Goal: Task Accomplishment & Management: Complete application form

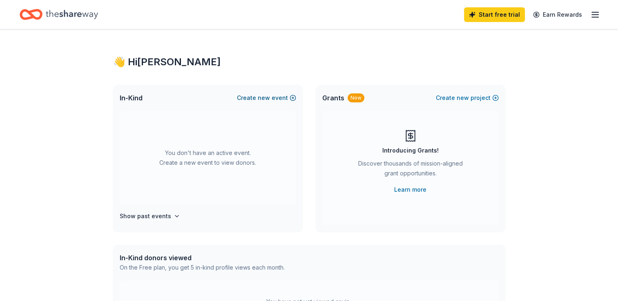
click at [290, 96] on button "Create new event" at bounding box center [266, 98] width 59 height 10
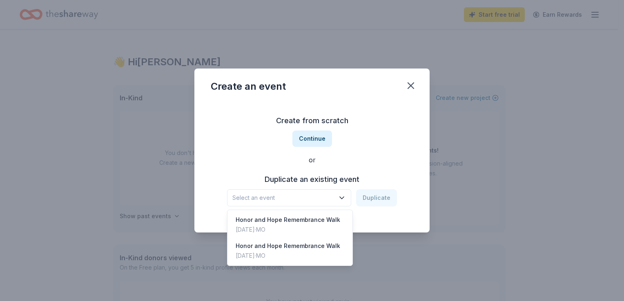
click at [318, 199] on span "Select an event" at bounding box center [283, 198] width 102 height 10
click at [320, 221] on div "Honor and Hope Remembrance Walk" at bounding box center [288, 220] width 105 height 10
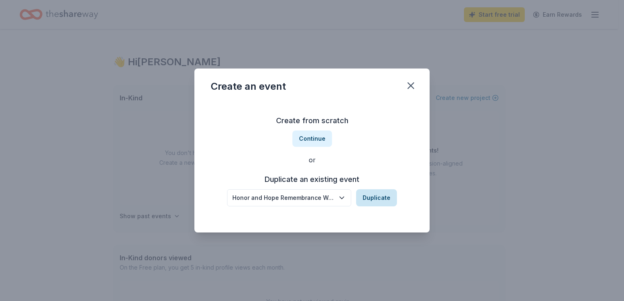
click at [372, 195] on button "Duplicate" at bounding box center [376, 198] width 41 height 17
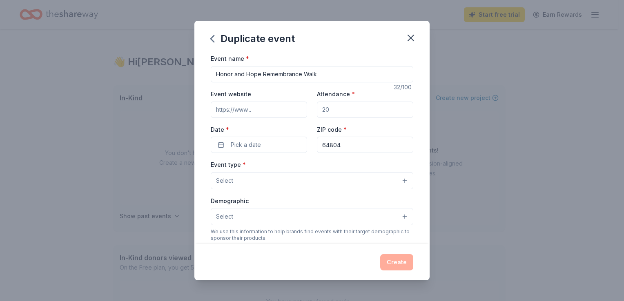
click at [282, 114] on input "Event website" at bounding box center [259, 110] width 96 height 16
drag, startPoint x: 335, startPoint y: 112, endPoint x: 306, endPoint y: 114, distance: 28.3
click at [306, 114] on div "Event website Attendance * Date * Pick a date ZIP code * 64804" at bounding box center [312, 121] width 203 height 64
type input "250"
click at [285, 112] on input "Event website" at bounding box center [259, 110] width 96 height 16
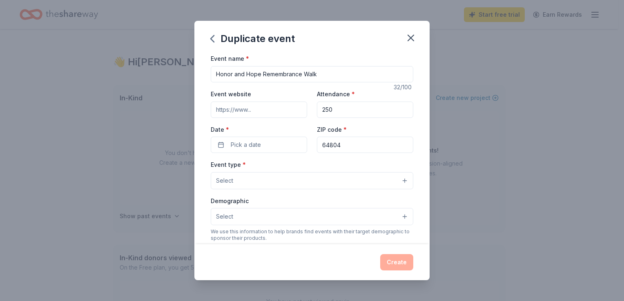
paste input "https://www.eventbrite.com/e/honor-and-hope-remembrance-event-2025-registration…"
type input "https://www.eventbrite.com/e/honor-and-hope-remembrance-event-2025-registration…"
click at [277, 146] on button "Pick a date" at bounding box center [259, 145] width 96 height 16
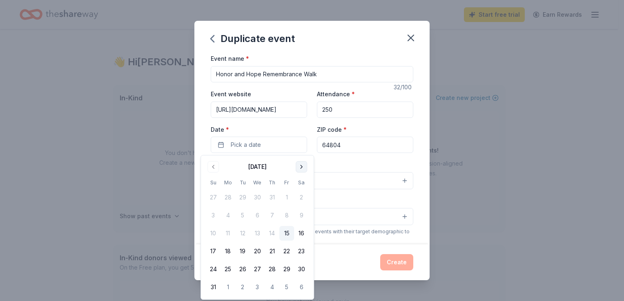
click at [296, 167] on button "Go to next month" at bounding box center [301, 166] width 11 height 11
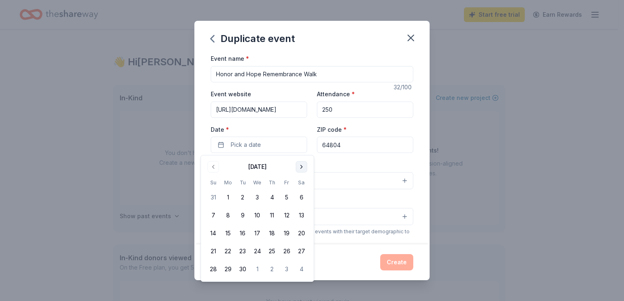
click at [301, 167] on button "Go to next month" at bounding box center [301, 166] width 11 height 11
click at [216, 229] on button "12" at bounding box center [213, 233] width 15 height 15
click at [358, 147] on input "64804" at bounding box center [365, 145] width 96 height 16
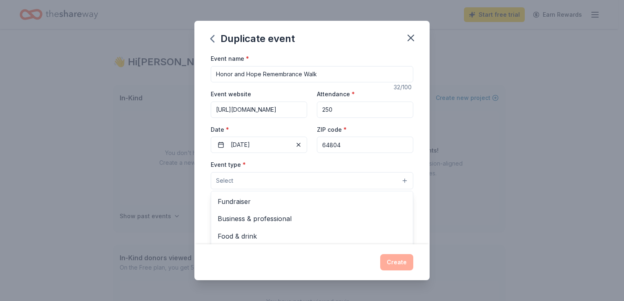
click at [310, 184] on button "Select" at bounding box center [312, 180] width 203 height 17
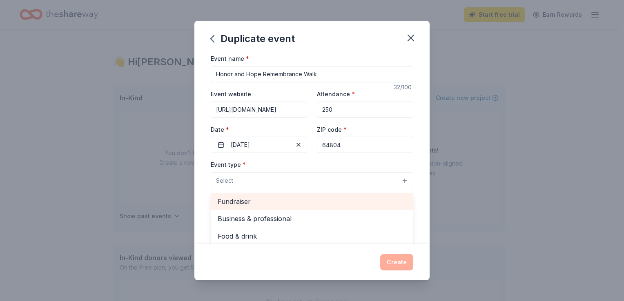
click at [305, 205] on span "Fundraiser" at bounding box center [312, 201] width 189 height 11
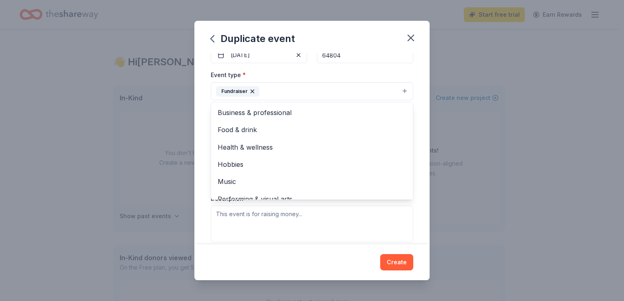
scroll to position [10, 0]
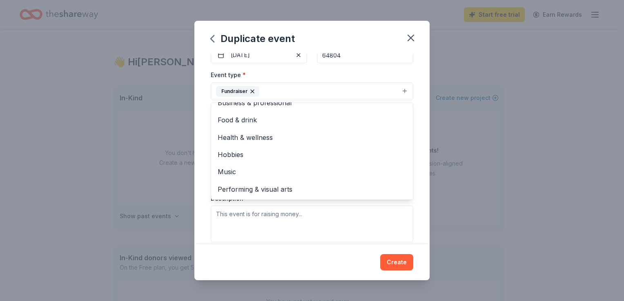
click at [422, 133] on div "Event name * Honor and Hope Remembrance Walk 32 /100 Event website https://www.…" at bounding box center [311, 149] width 235 height 191
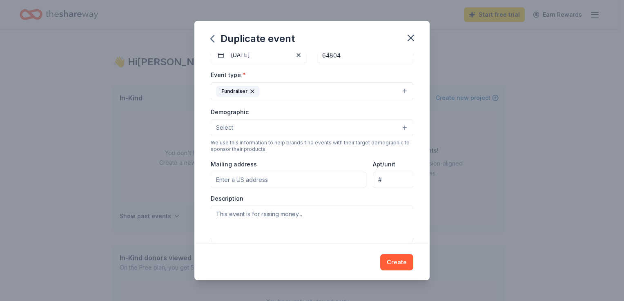
click at [383, 118] on div "Demographic Select" at bounding box center [312, 122] width 203 height 30
click at [386, 127] on button "Select" at bounding box center [312, 127] width 203 height 17
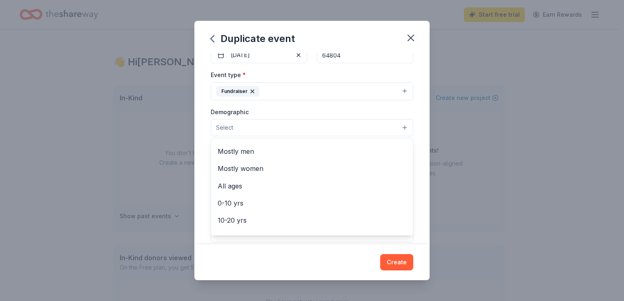
scroll to position [0, 0]
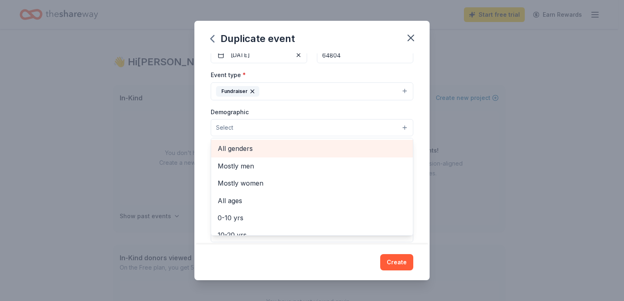
click at [366, 153] on span "All genders" at bounding box center [312, 148] width 189 height 11
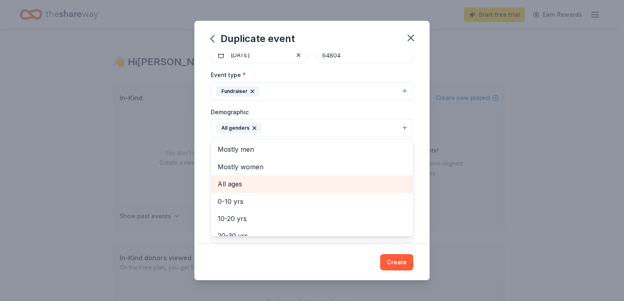
click at [350, 184] on span "All ages" at bounding box center [312, 184] width 189 height 11
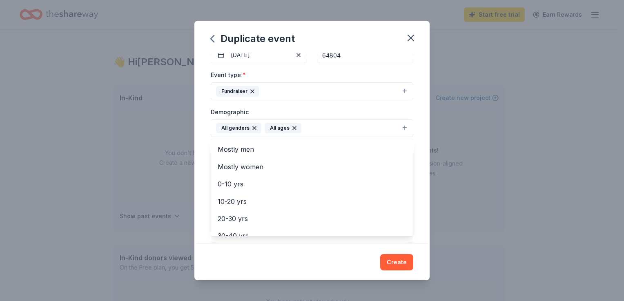
scroll to position [90, 0]
click at [407, 151] on div "Event name * Honor and Hope Remembrance Walk 32 /100 Event website https://www.…" at bounding box center [311, 149] width 235 height 191
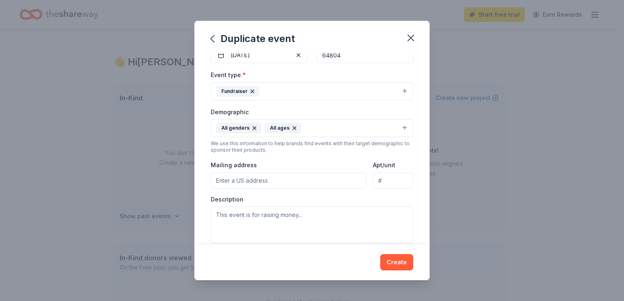
click at [318, 177] on input "Mailing address" at bounding box center [289, 181] width 156 height 16
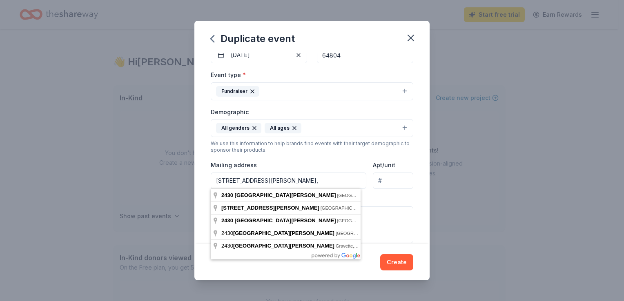
type input "2430 S Loma Linda Drive - Loma Linda, MO - 64804"
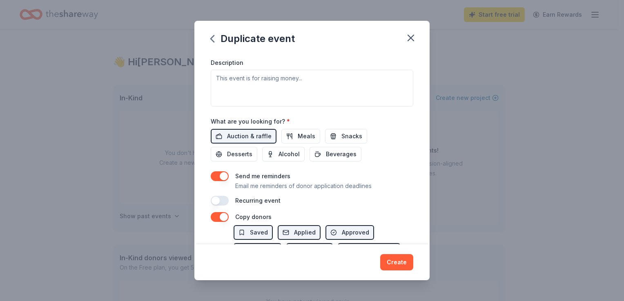
scroll to position [227, 0]
click at [225, 179] on button "button" at bounding box center [220, 176] width 18 height 10
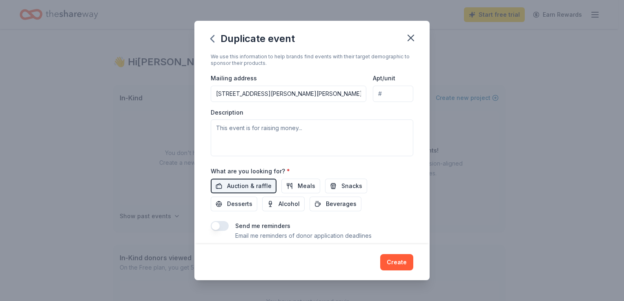
scroll to position [175, 0]
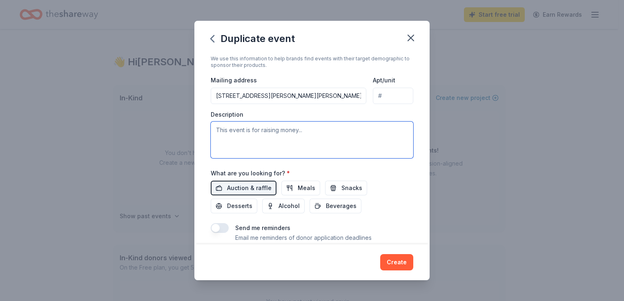
click at [235, 135] on textarea at bounding box center [312, 140] width 203 height 37
paste textarea "We are Priscilla Simon + Audrey Borok, co-founders of Honor and Hope, a local 5…"
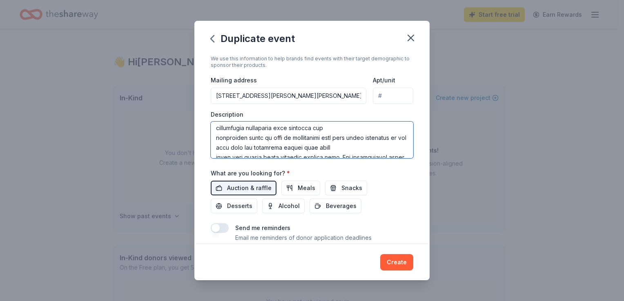
scroll to position [0, 0]
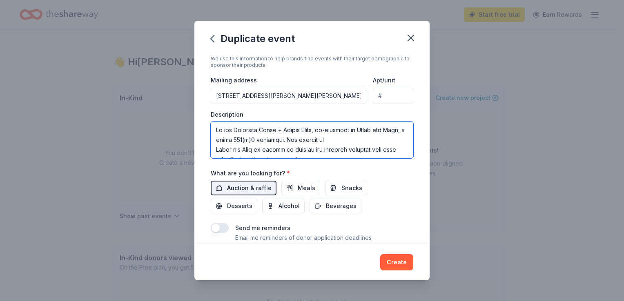
click at [340, 139] on textarea at bounding box center [312, 140] width 203 height 37
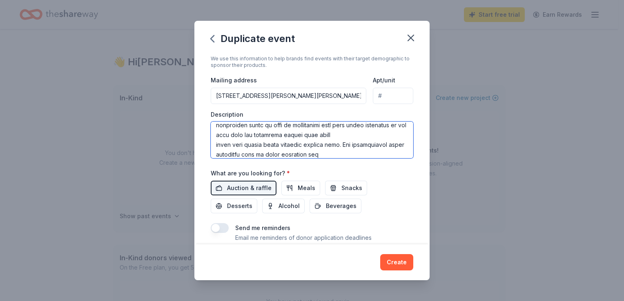
scroll to position [54, 0]
click at [308, 129] on textarea at bounding box center [312, 140] width 203 height 37
click at [217, 133] on textarea at bounding box center [312, 140] width 203 height 37
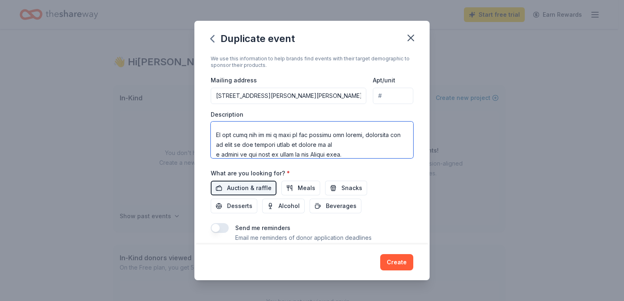
scroll to position [363, 0]
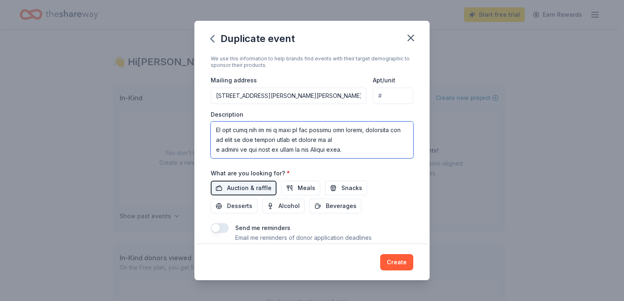
drag, startPoint x: 355, startPoint y: 156, endPoint x: 216, endPoint y: 128, distance: 141.6
click at [216, 128] on textarea at bounding box center [312, 140] width 203 height 37
paste textarea "All donations are tax deductible and you will receive the necessary documentati…"
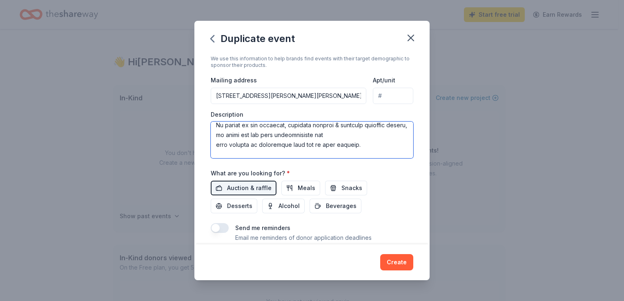
scroll to position [436, 0]
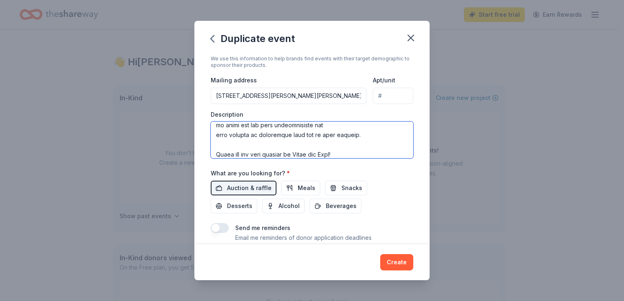
type textarea "We are Priscilla Simon + Audrey Borok, co-founders of Honor and Hope, a local 5…"
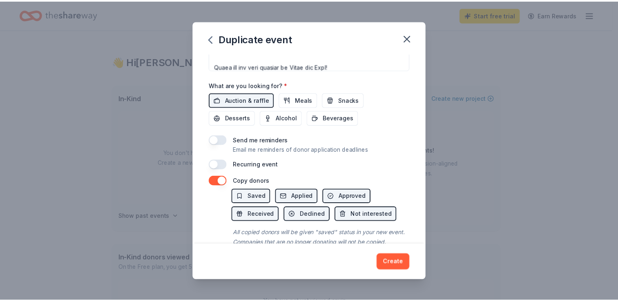
scroll to position [290, 0]
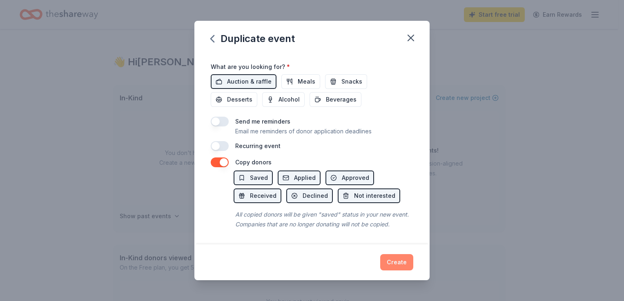
click at [405, 262] on button "Create" at bounding box center [396, 262] width 33 height 16
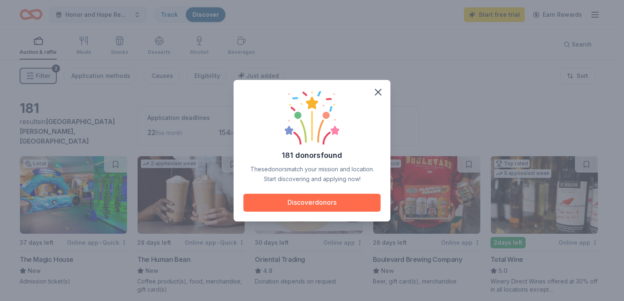
click at [357, 195] on button "Discover donors" at bounding box center [311, 203] width 137 height 18
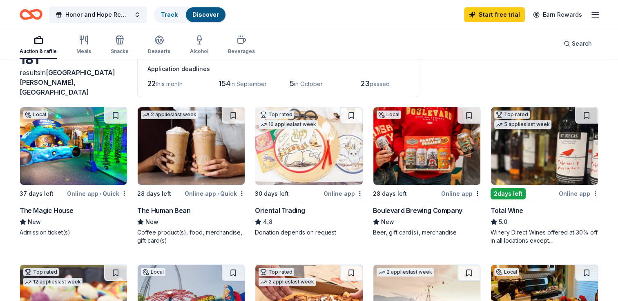
scroll to position [65, 0]
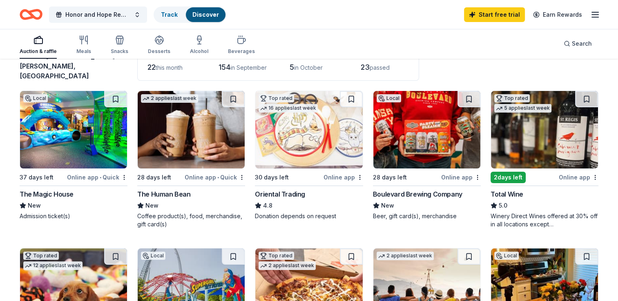
click at [46, 190] on div "The Magic House" at bounding box center [47, 195] width 54 height 10
click at [181, 190] on div "The Human Bean" at bounding box center [163, 195] width 53 height 10
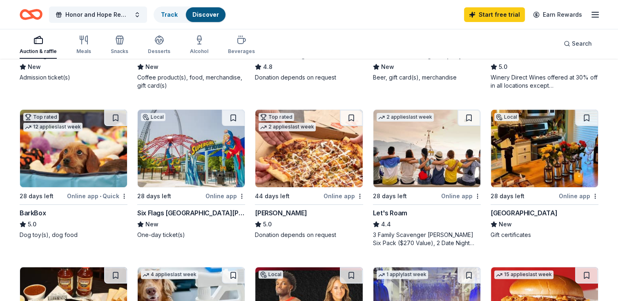
scroll to position [207, 0]
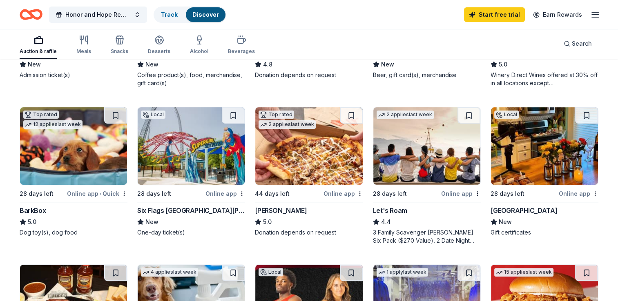
click at [299, 206] on div "Casey's" at bounding box center [309, 211] width 108 height 10
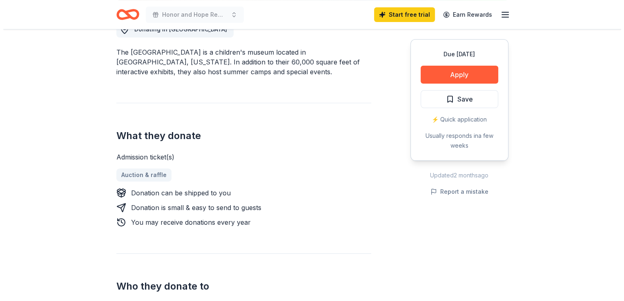
scroll to position [261, 0]
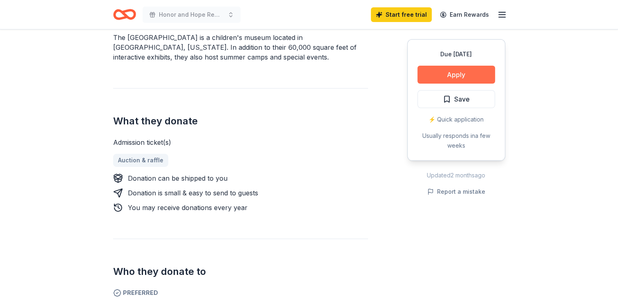
click at [489, 70] on button "Apply" at bounding box center [456, 75] width 78 height 18
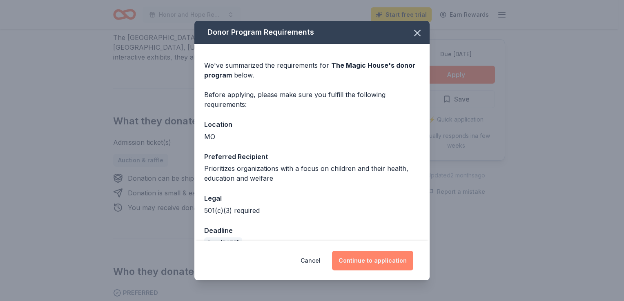
click at [377, 261] on button "Continue to application" at bounding box center [372, 261] width 81 height 20
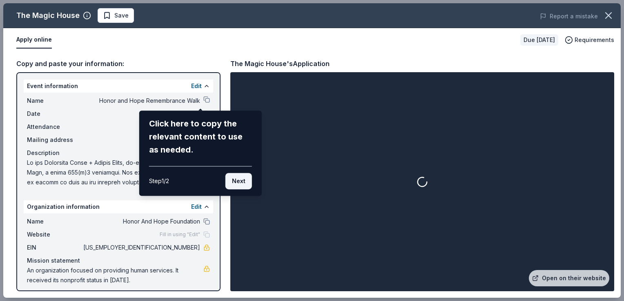
click at [243, 177] on button "Next" at bounding box center [238, 181] width 27 height 16
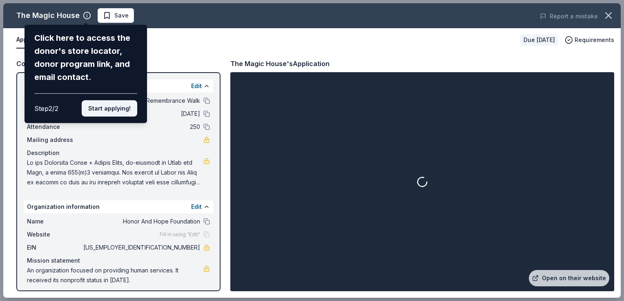
click at [121, 111] on button "Start applying!" at bounding box center [110, 108] width 56 height 16
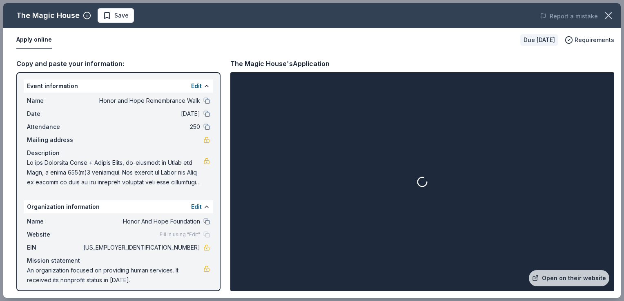
drag, startPoint x: 219, startPoint y: 87, endPoint x: 217, endPoint y: 98, distance: 12.1
click at [217, 98] on div "The Magic House Save Report a mistake Apply online Due in 37 days Requirements …" at bounding box center [312, 150] width 618 height 295
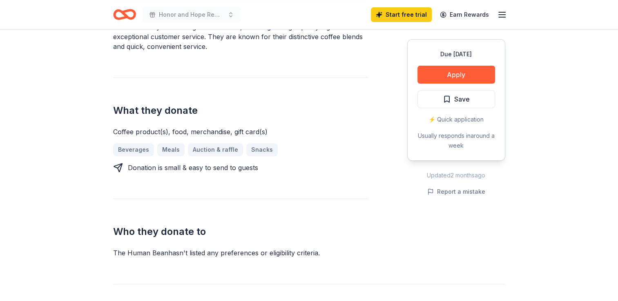
scroll to position [343, 0]
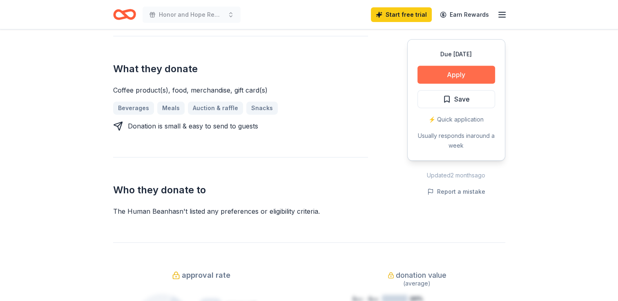
click at [440, 69] on button "Apply" at bounding box center [456, 75] width 78 height 18
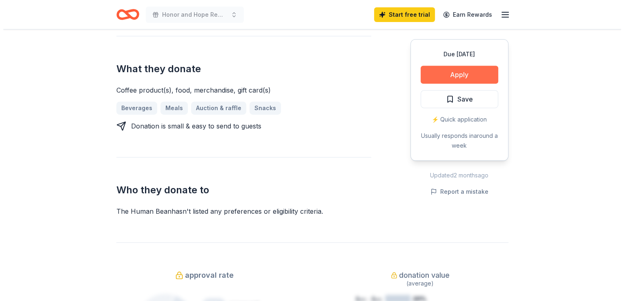
scroll to position [355, 0]
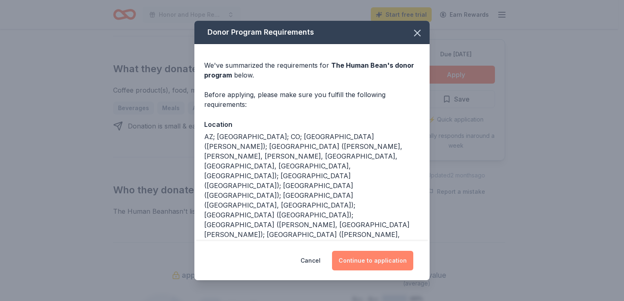
click at [374, 261] on button "Continue to application" at bounding box center [372, 261] width 81 height 20
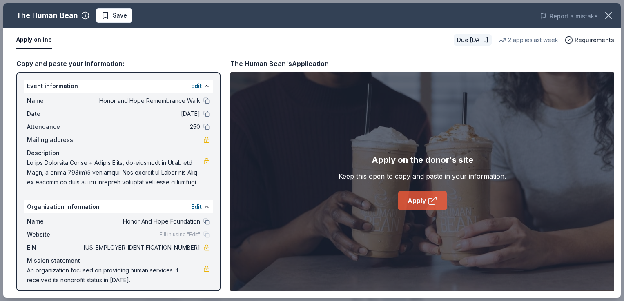
click at [433, 204] on icon at bounding box center [432, 201] width 6 height 6
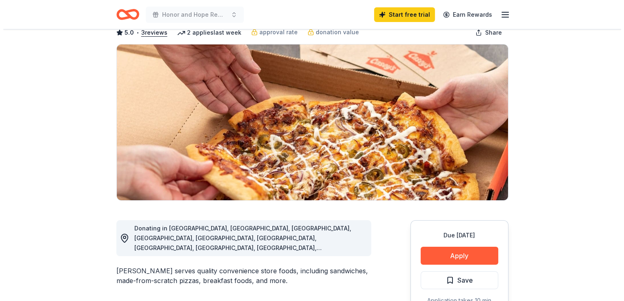
scroll to position [131, 0]
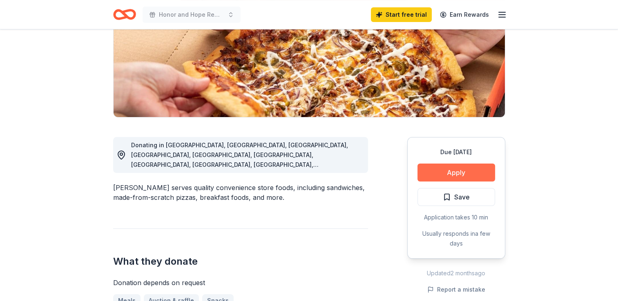
click at [470, 169] on button "Apply" at bounding box center [456, 173] width 78 height 18
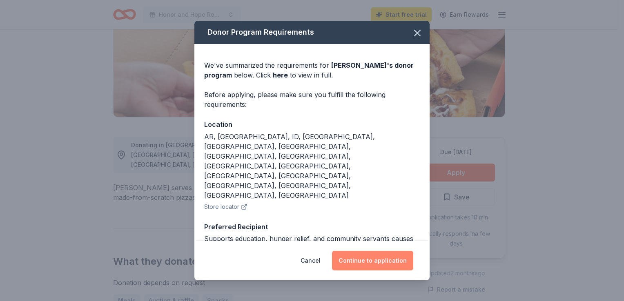
click at [357, 256] on button "Continue to application" at bounding box center [372, 261] width 81 height 20
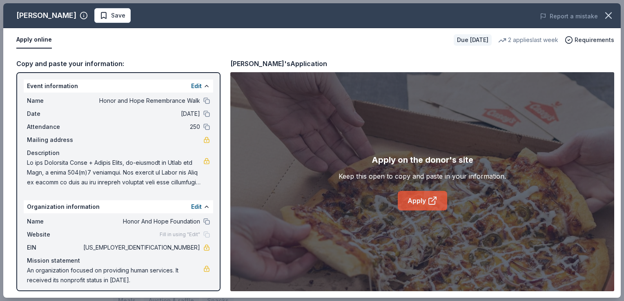
click at [421, 205] on link "Apply" at bounding box center [422, 201] width 49 height 20
